Goal: Find specific page/section: Find specific page/section

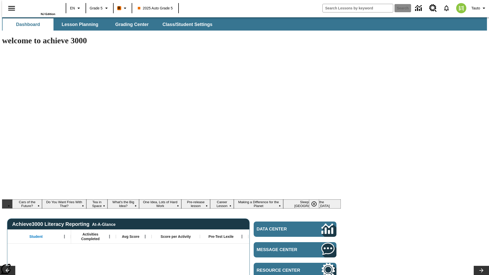
type input "-1"
click at [78, 24] on span "Lesson Planning" at bounding box center [80, 25] width 37 height 6
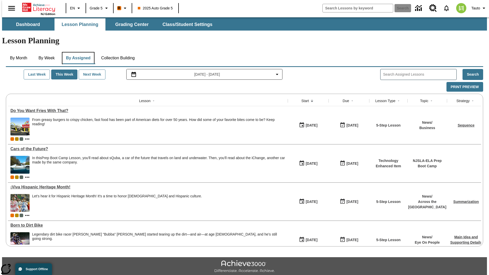
click at [77, 52] on button "By Assigned" at bounding box center [78, 58] width 33 height 12
type input "CVC Short Vowels Lesson 2"
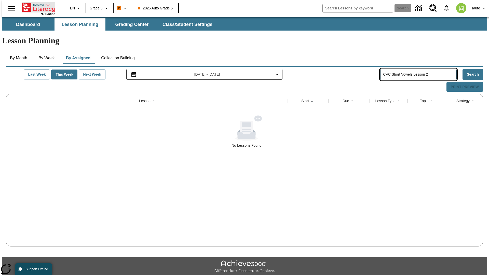
click at [37, 7] on icon "Home" at bounding box center [39, 7] width 34 height 10
